Goal: Task Accomplishment & Management: Complete application form

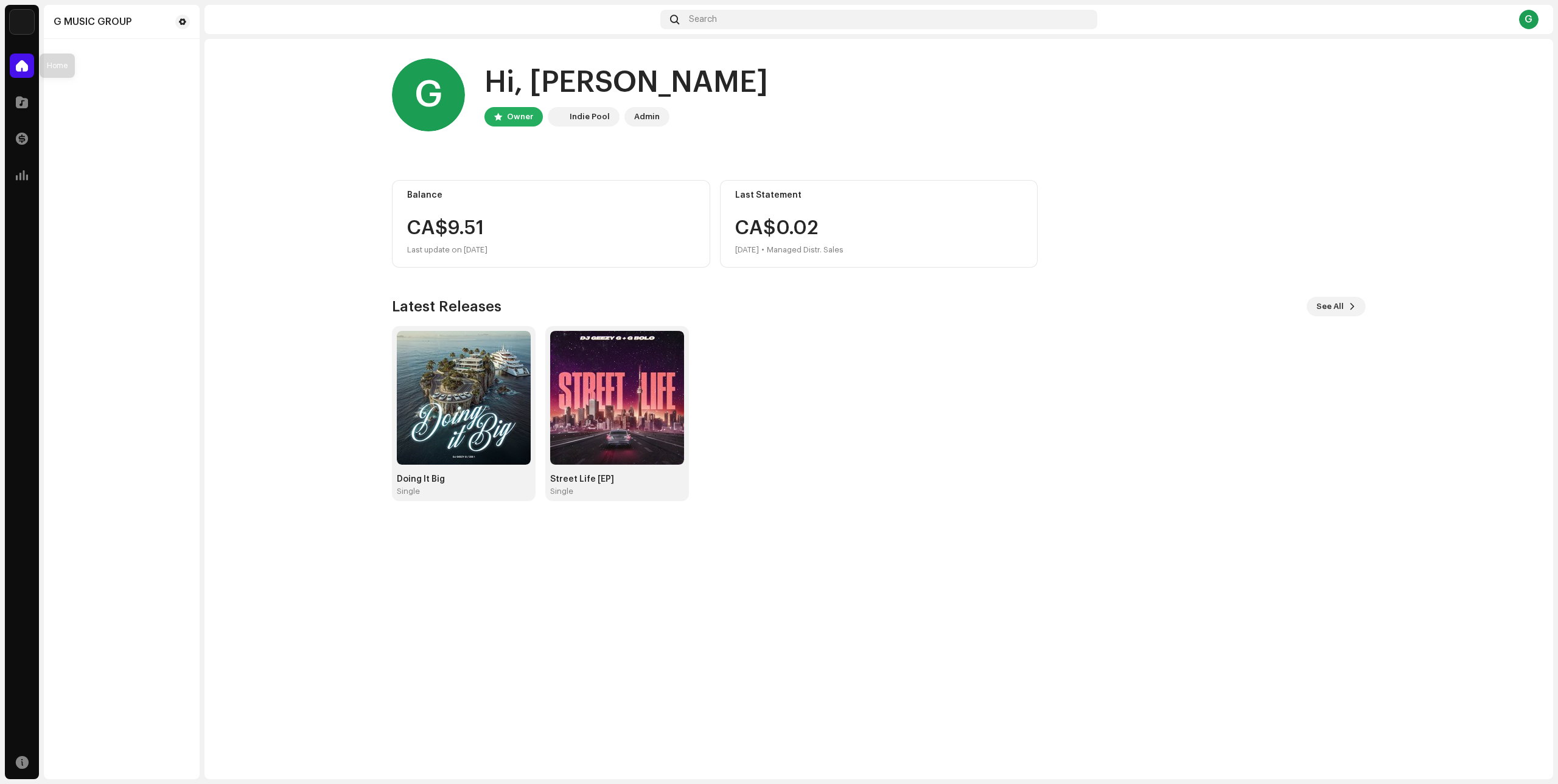
click at [23, 65] on span at bounding box center [21, 66] width 12 height 10
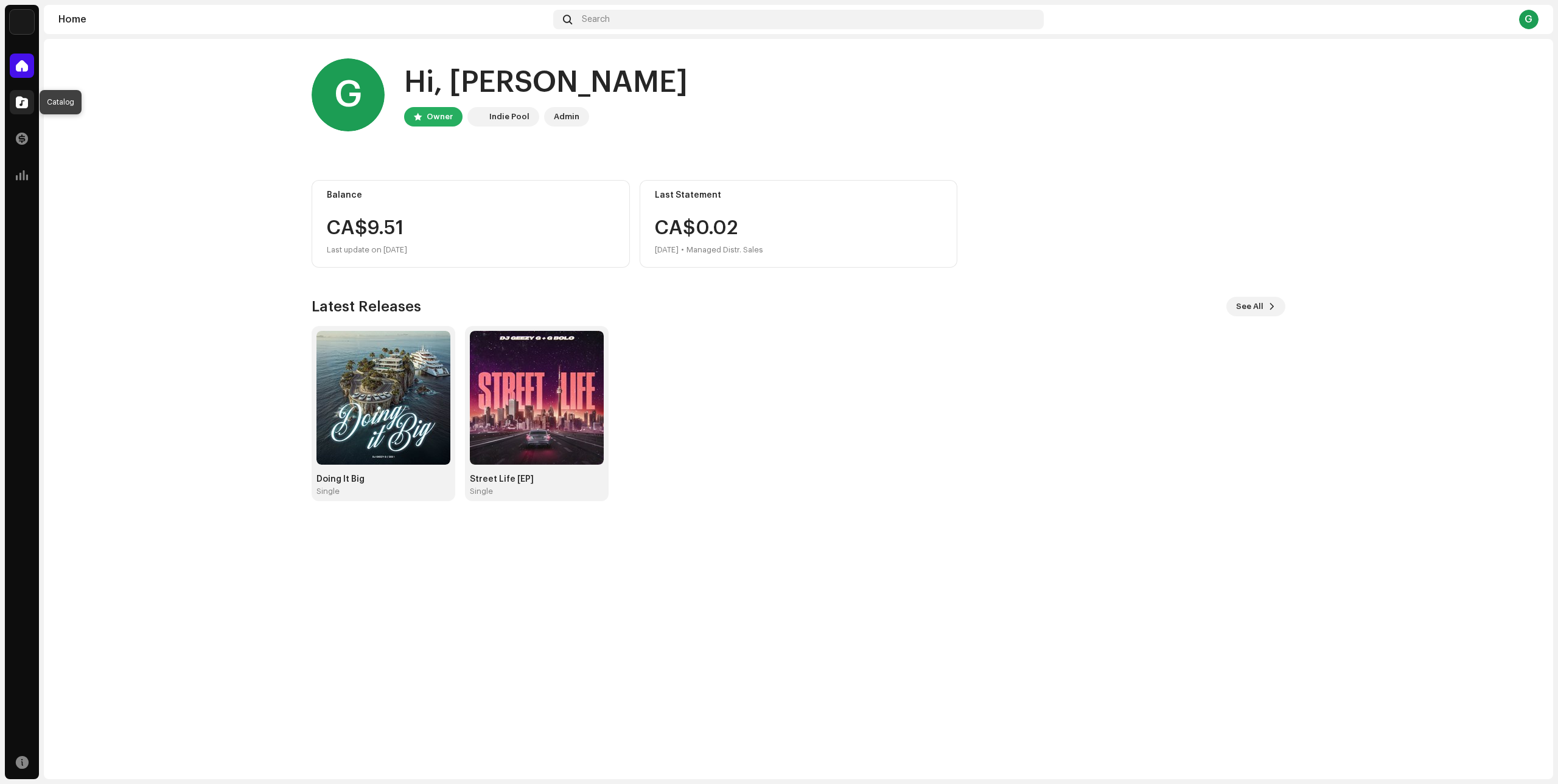
click at [16, 107] on span at bounding box center [21, 103] width 12 height 10
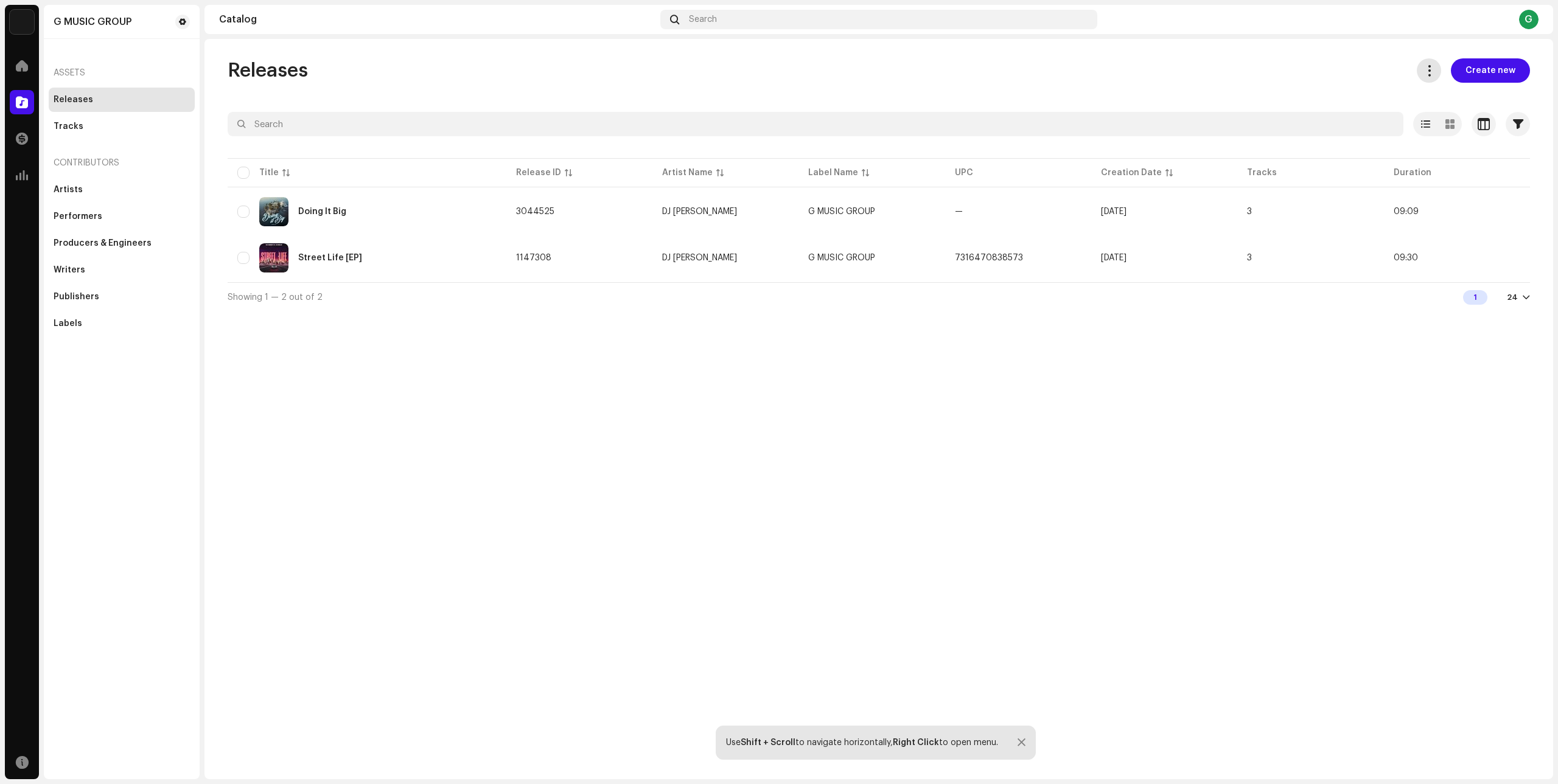
click at [1433, 70] on span at bounding box center [1429, 70] width 11 height 10
click at [1494, 74] on span "Create new" at bounding box center [1490, 70] width 50 height 24
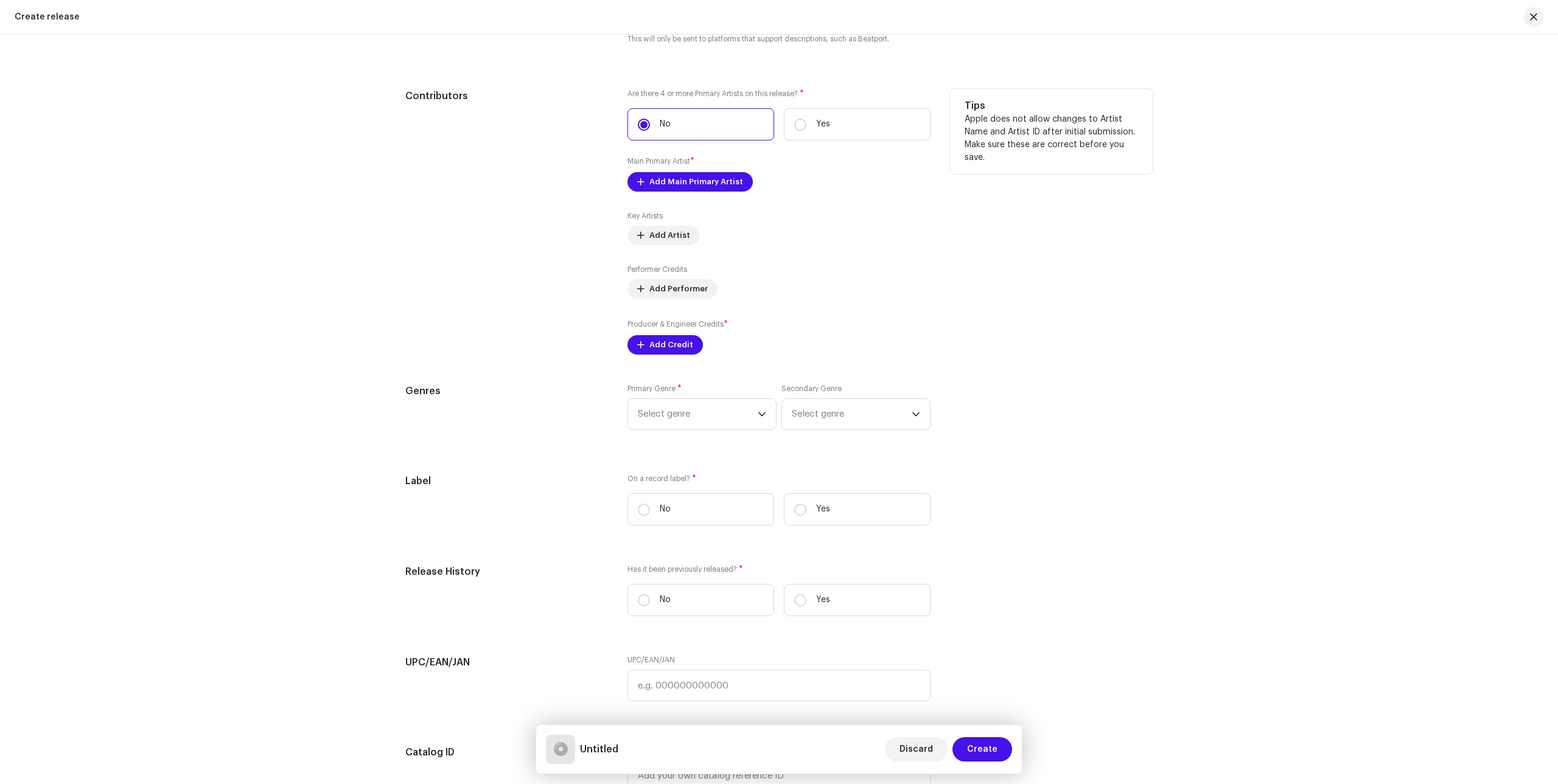
scroll to position [1276, 0]
click at [759, 415] on icon "dropdown trigger" at bounding box center [762, 414] width 7 height 4
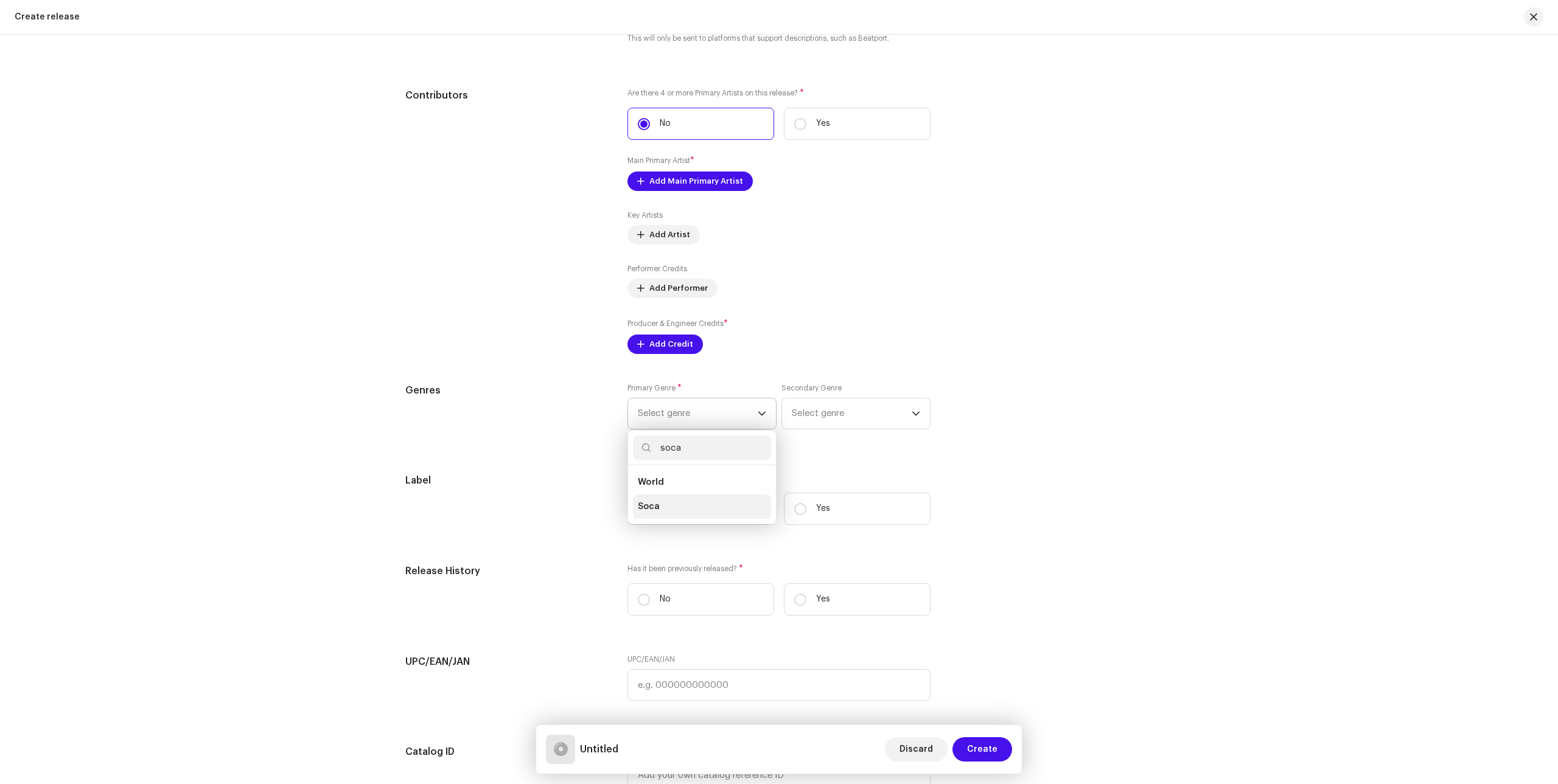
type input "soca"
click at [645, 508] on span "Soca" at bounding box center [648, 506] width 22 height 12
click at [906, 412] on span "Select genre" at bounding box center [851, 414] width 120 height 31
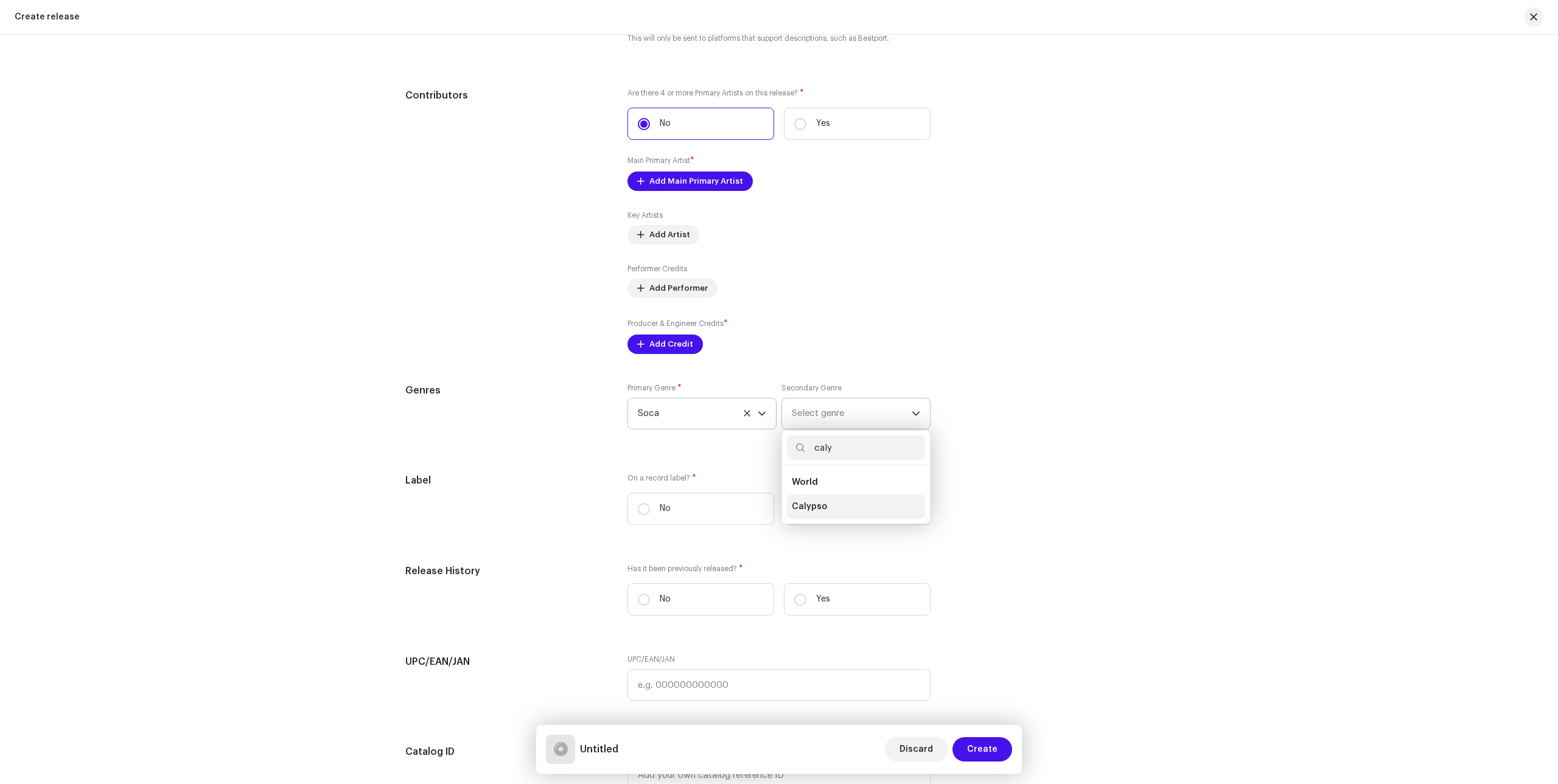
type input "caly"
click at [801, 508] on span "Calypso" at bounding box center [809, 506] width 36 height 12
click at [752, 412] on span "Soca" at bounding box center [697, 414] width 120 height 31
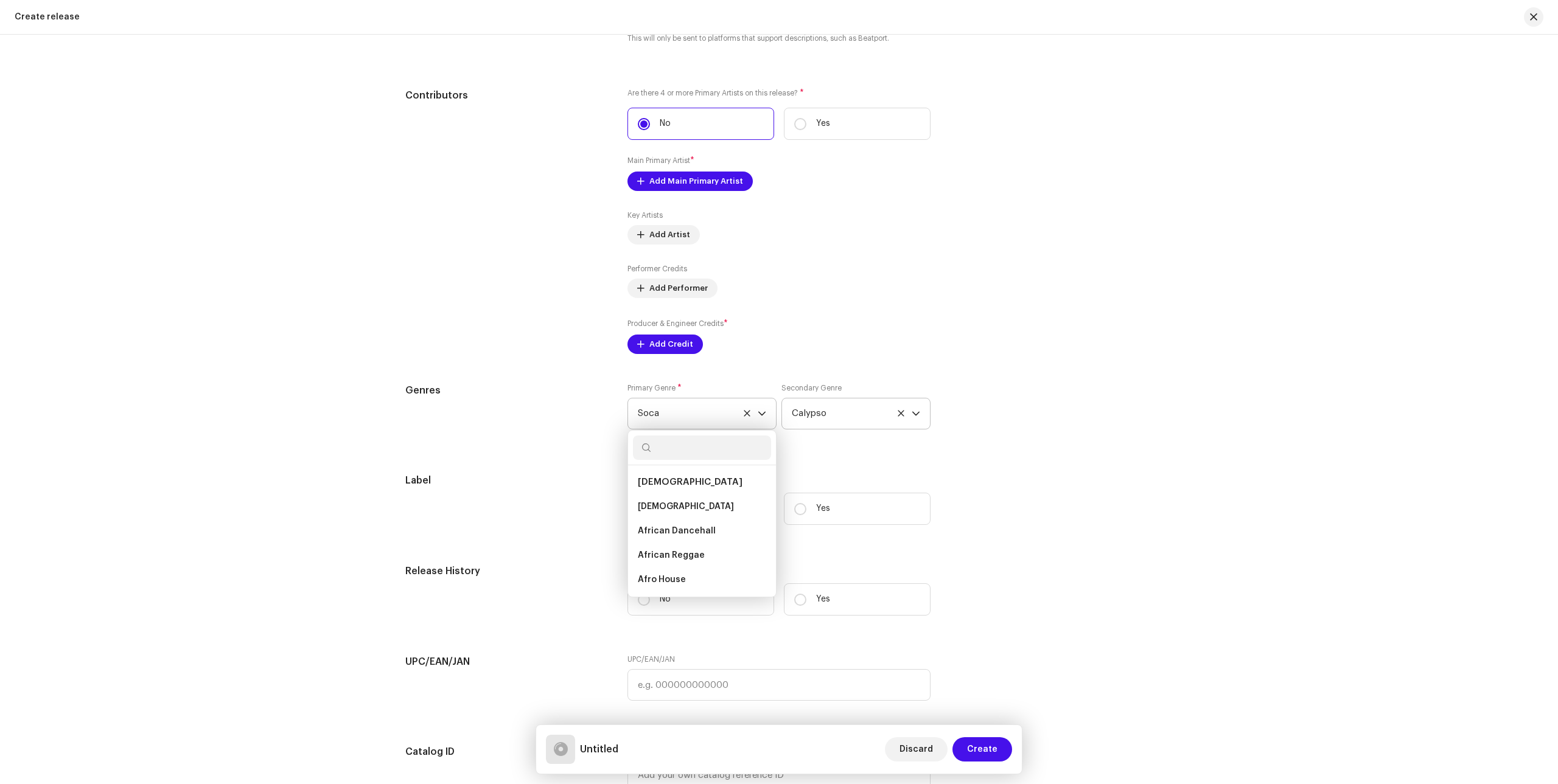
scroll to position [11338, 0]
click at [735, 412] on span "Soca" at bounding box center [697, 414] width 120 height 31
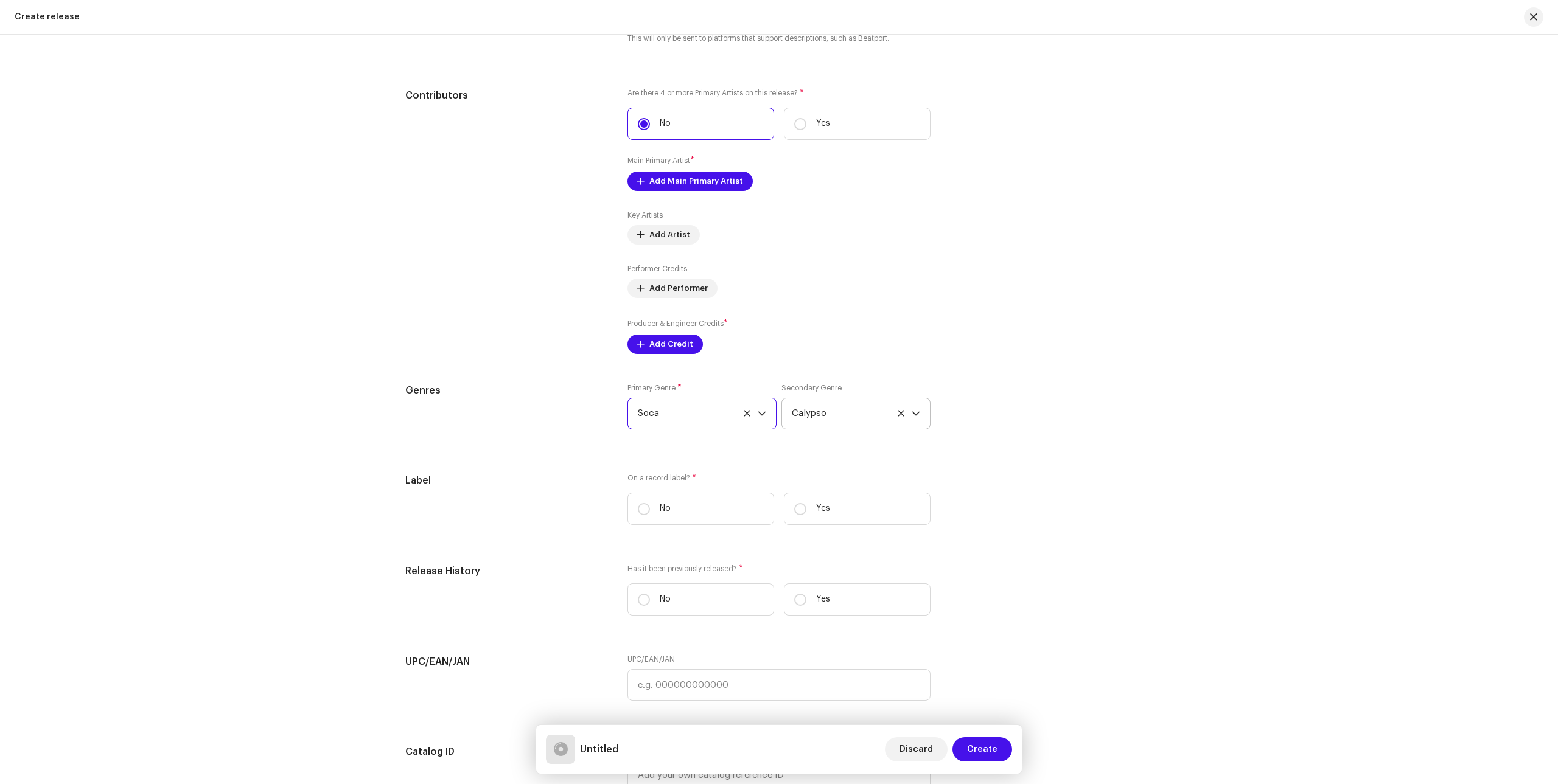
click at [743, 413] on icon at bounding box center [747, 413] width 8 height 8
click at [707, 414] on span "Select genre" at bounding box center [697, 414] width 120 height 31
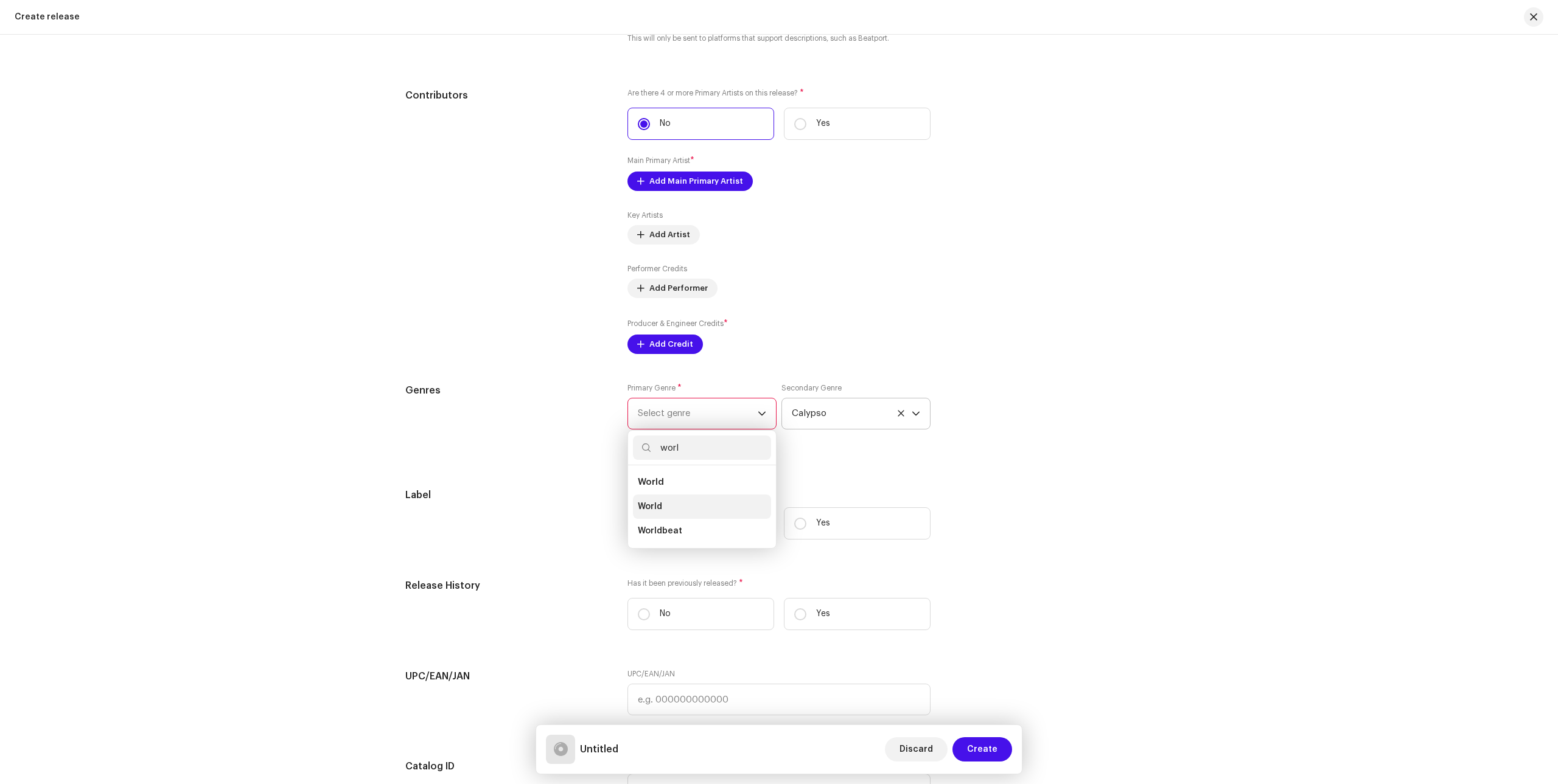
type input "worl"
drag, startPoint x: 648, startPoint y: 507, endPoint x: 669, endPoint y: 501, distance: 21.8
click at [650, 507] on span "World" at bounding box center [650, 506] width 24 height 12
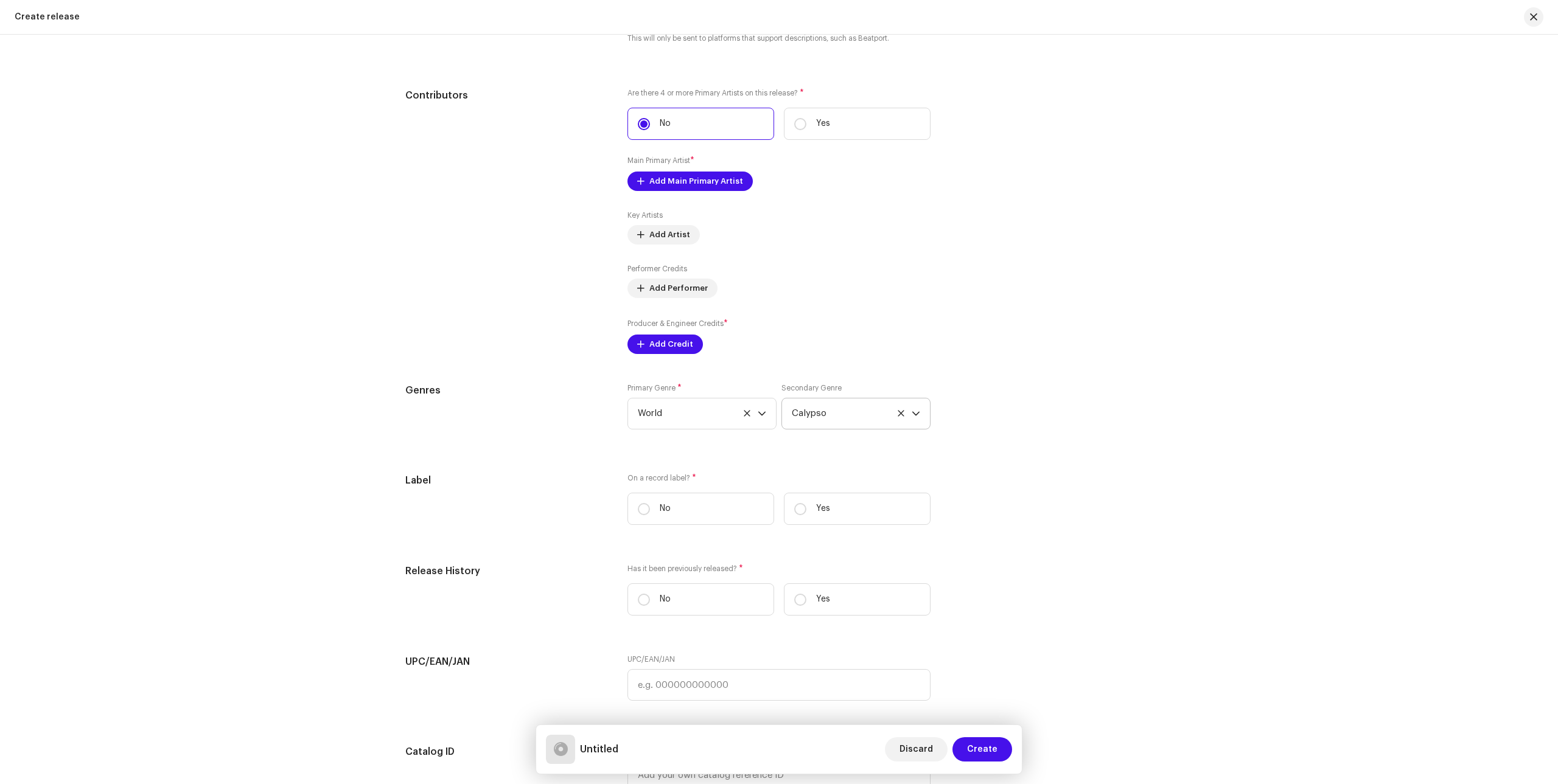
click at [897, 409] on icon at bounding box center [900, 413] width 8 height 8
click at [837, 418] on span "Select genre" at bounding box center [851, 414] width 120 height 31
type input "soc"
click at [804, 505] on span "Soca" at bounding box center [802, 506] width 22 height 12
click at [1049, 424] on div "Genres Primary Genre * World Secondary Genre Soca" at bounding box center [779, 413] width 747 height 61
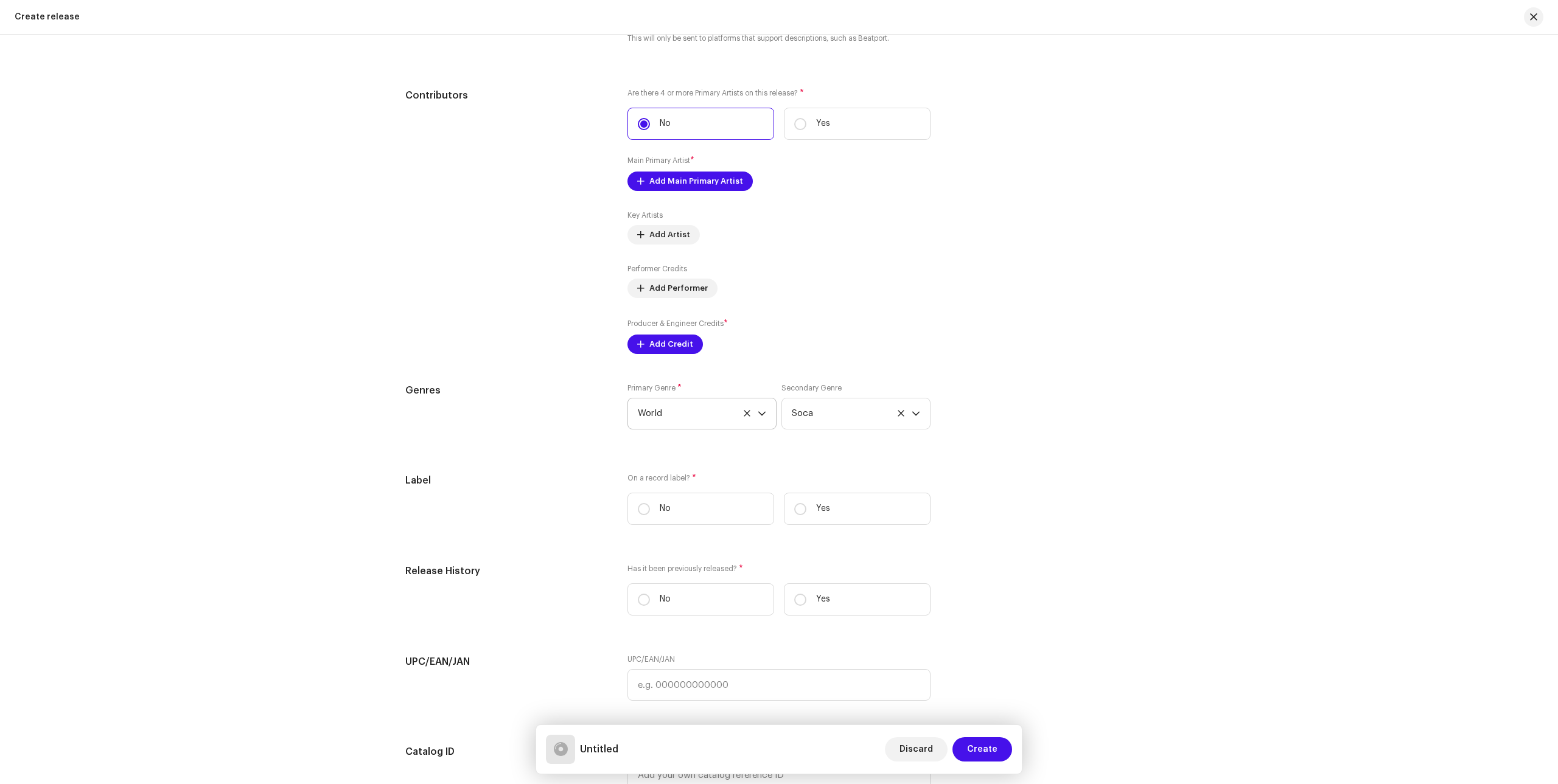
click at [743, 412] on icon at bounding box center [747, 413] width 8 height 8
click at [762, 416] on icon "dropdown trigger" at bounding box center [762, 414] width 9 height 9
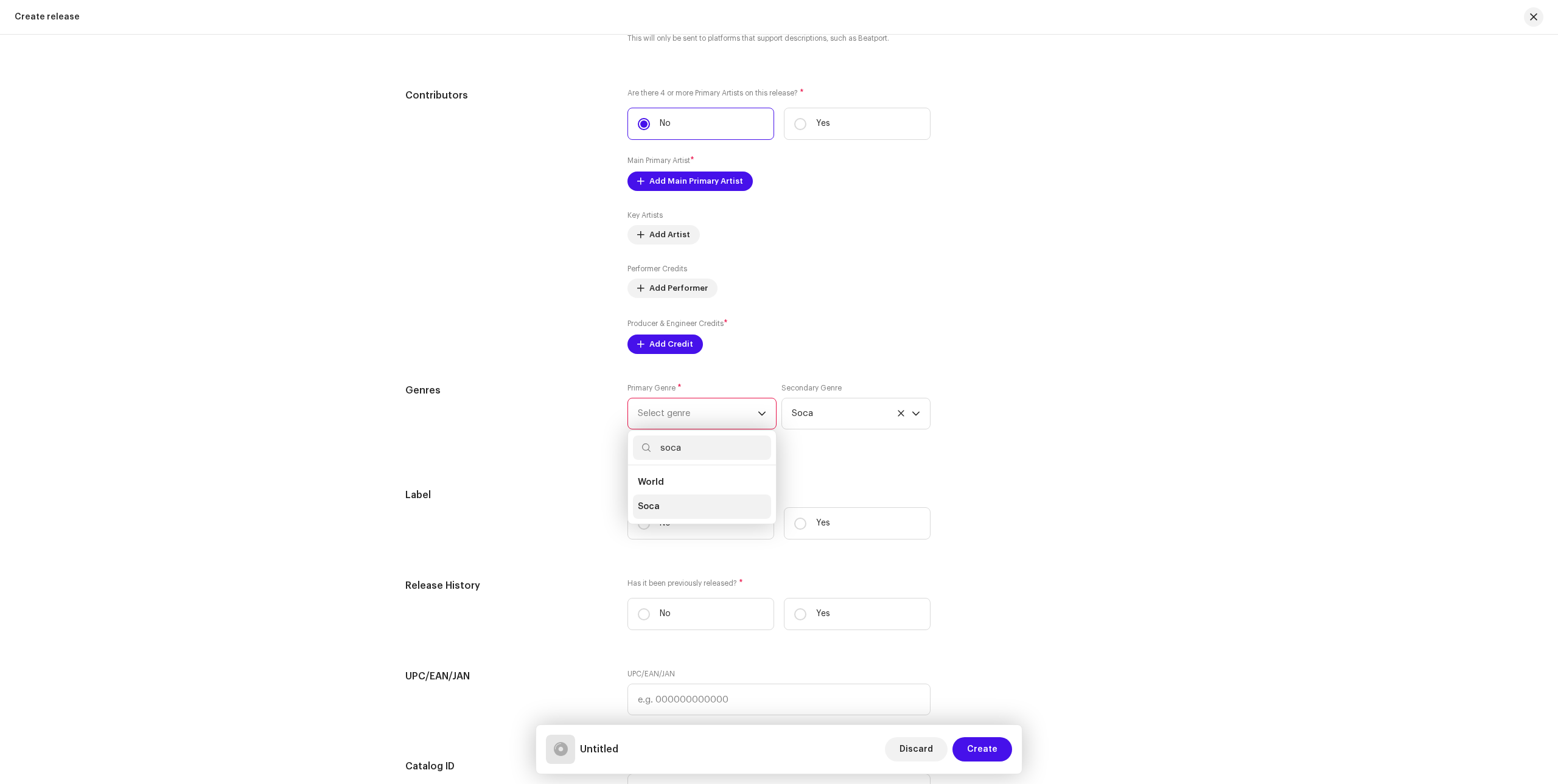
type input "soca"
click at [638, 505] on span "Soca" at bounding box center [648, 506] width 22 height 12
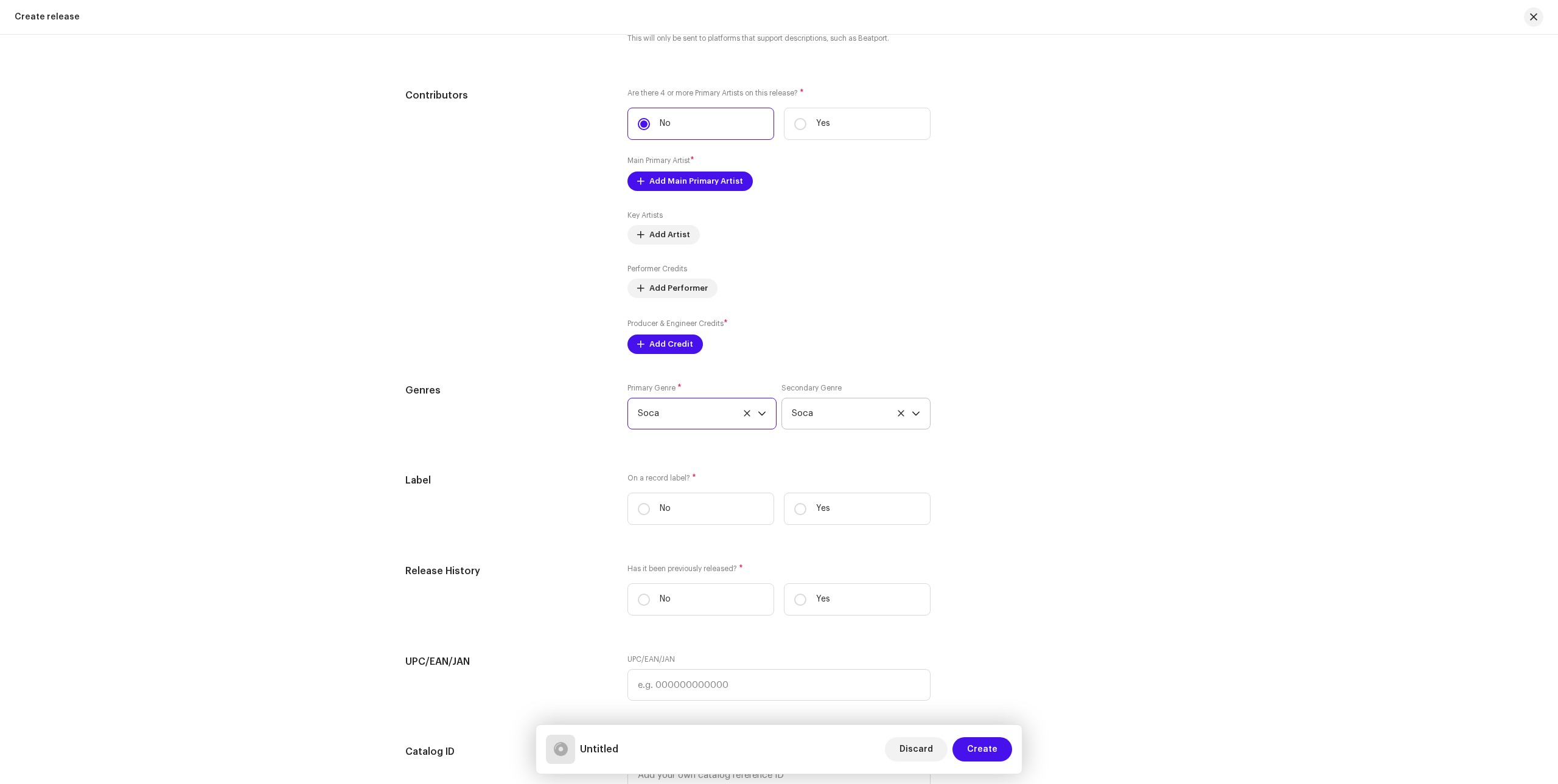
click at [899, 415] on icon at bounding box center [900, 413] width 8 height 8
click at [897, 415] on span "Select genre" at bounding box center [851, 414] width 120 height 31
type input "caly"
click at [804, 502] on span "Calypso" at bounding box center [809, 506] width 36 height 12
